Goal: Navigation & Orientation: Find specific page/section

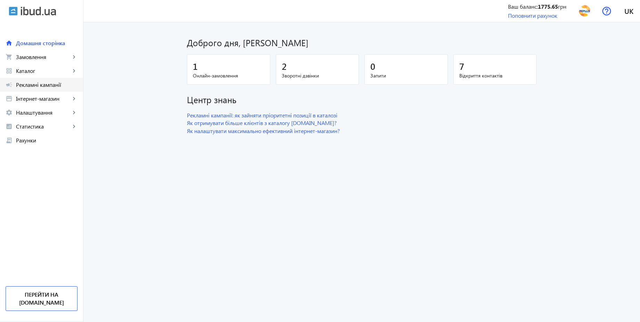
click at [42, 86] on span "Рекламні кампанії" at bounding box center [47, 84] width 62 height 7
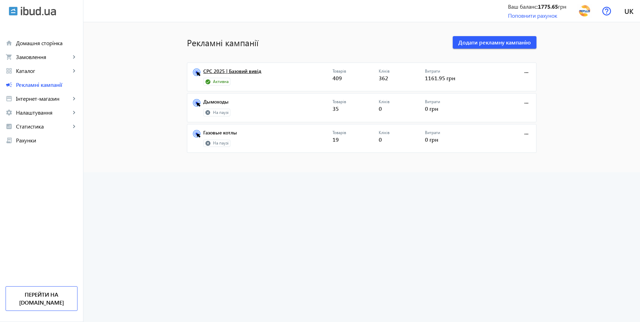
click at [236, 71] on link "CPC 2025 | Базовий вивід" at bounding box center [267, 73] width 129 height 10
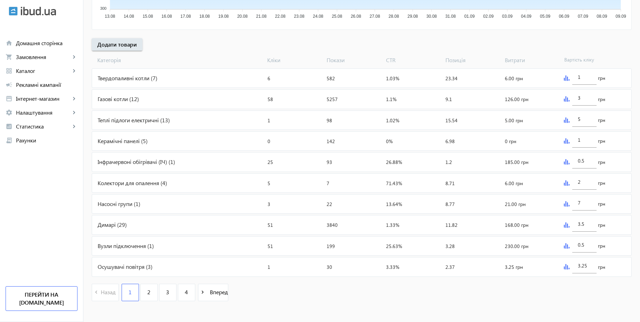
scroll to position [233, 0]
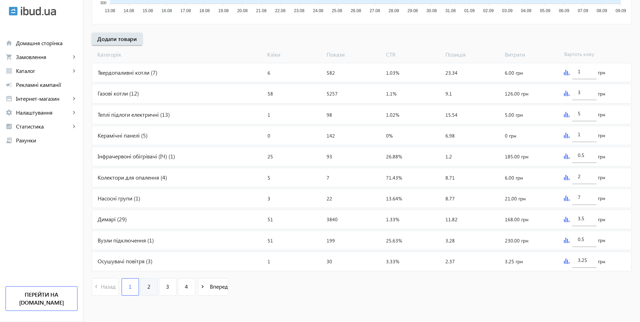
click at [151, 290] on link "2" at bounding box center [148, 287] width 17 height 17
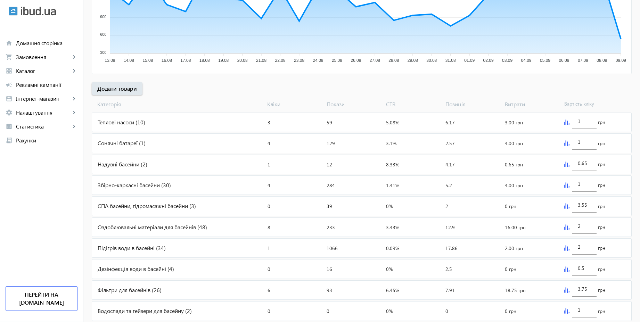
scroll to position [233, 0]
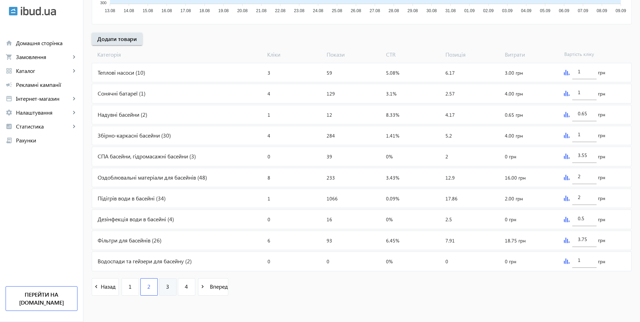
click at [166, 291] on span "3" at bounding box center [167, 287] width 3 height 8
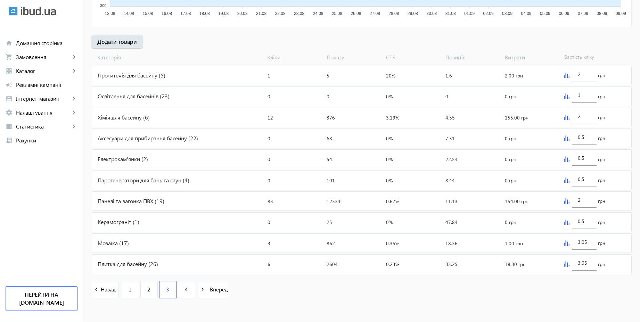
scroll to position [233, 0]
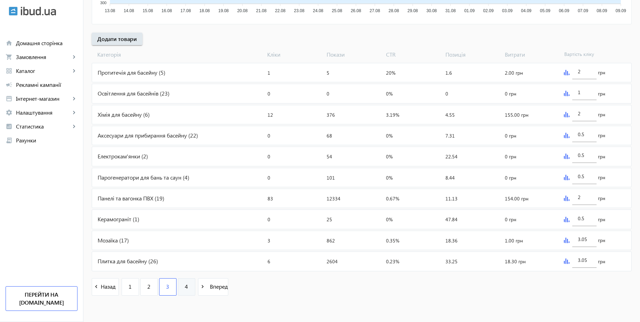
click at [185, 286] on span "4" at bounding box center [186, 287] width 3 height 8
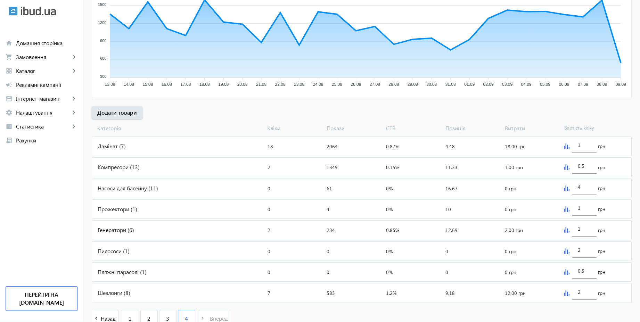
scroll to position [191, 0]
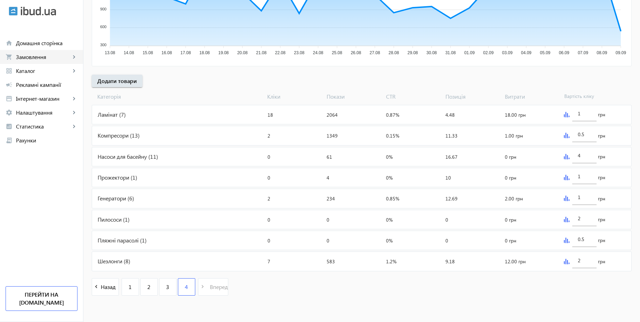
click at [34, 54] on span "Замовлення" at bounding box center [43, 57] width 55 height 7
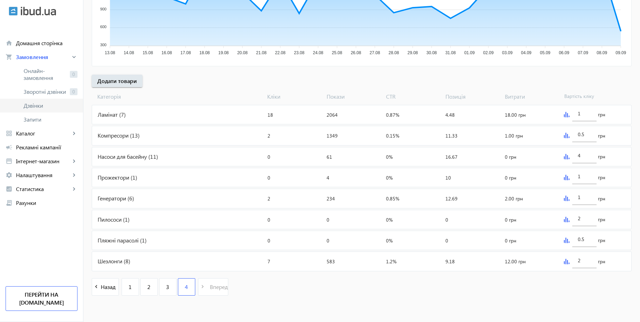
click at [45, 110] on link "Дзвінки" at bounding box center [41, 106] width 83 height 14
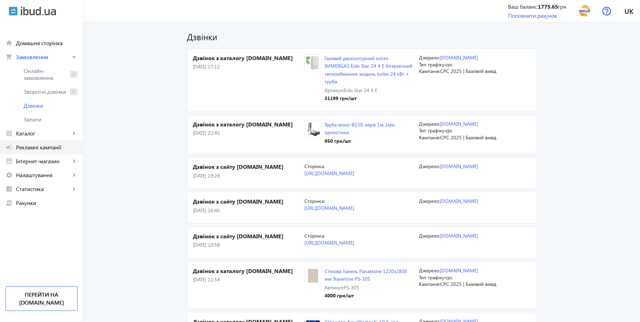
click at [41, 145] on span "Рекламні кампанії" at bounding box center [47, 147] width 62 height 7
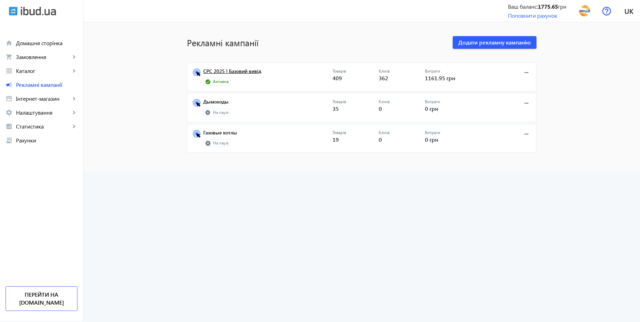
click at [245, 73] on link "CPC 2025 | Базовий вивід" at bounding box center [267, 73] width 129 height 10
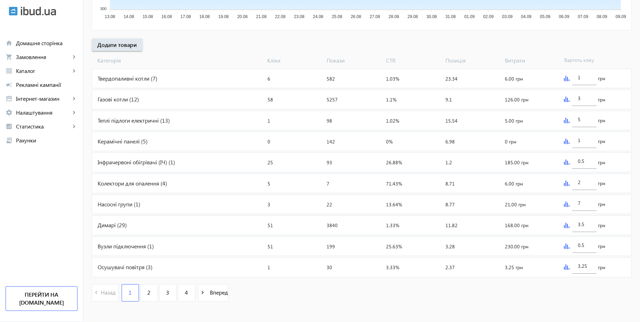
scroll to position [233, 0]
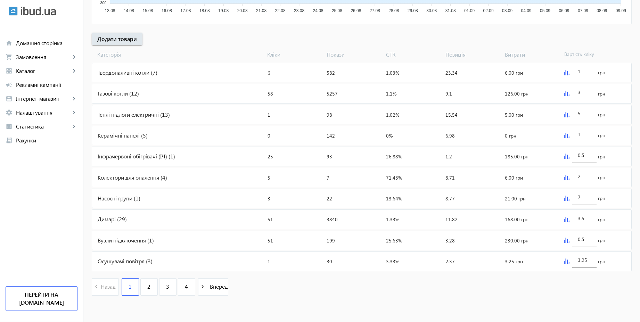
click at [122, 218] on div "Димарі (29)" at bounding box center [178, 219] width 173 height 19
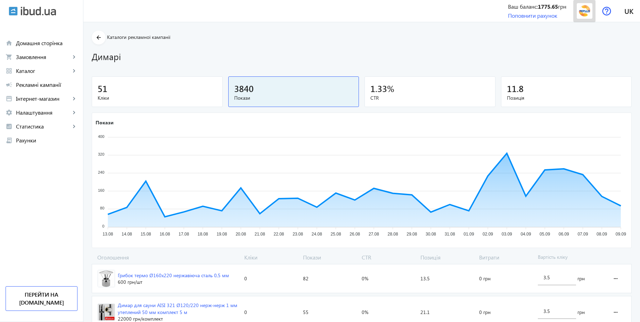
click at [586, 15] on img at bounding box center [585, 11] width 16 height 16
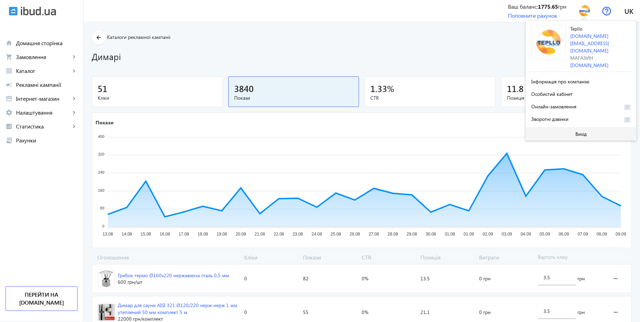
click at [578, 131] on span "Вихід" at bounding box center [581, 134] width 11 height 6
